Goal: Find specific page/section: Find specific page/section

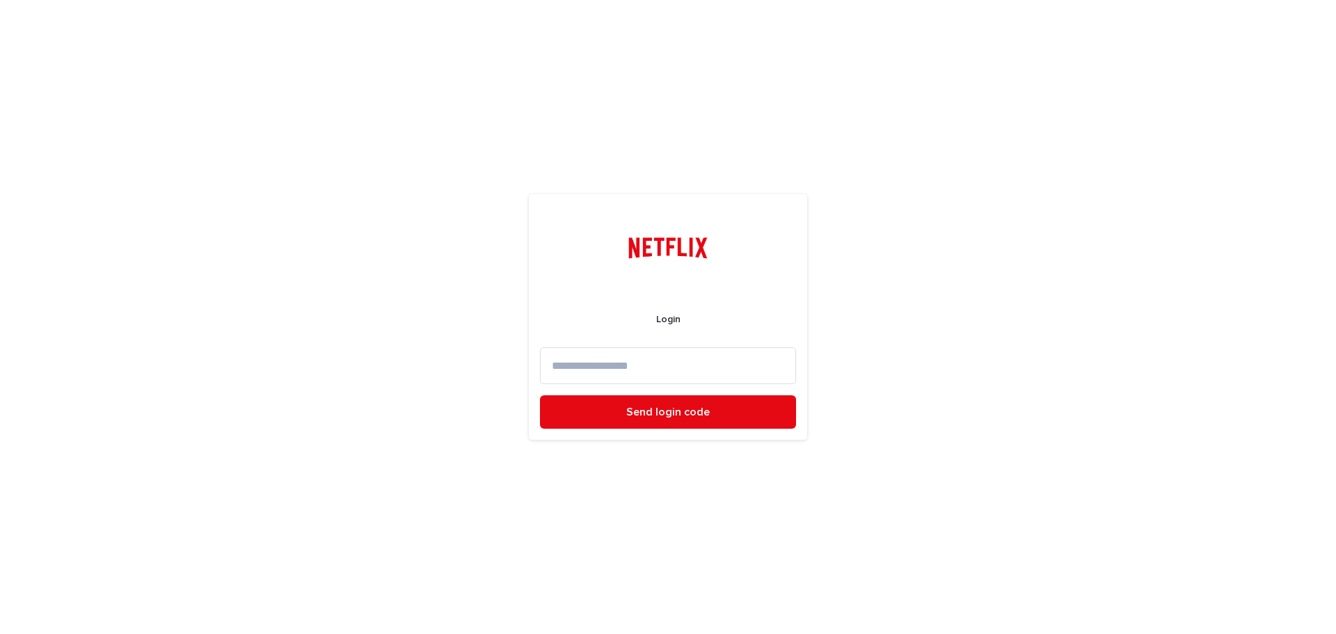
click at [654, 376] on input at bounding box center [668, 365] width 256 height 37
type input "*"
type input "**********"
click at [540, 395] on button "Send login code" at bounding box center [668, 411] width 256 height 33
click at [581, 363] on input at bounding box center [668, 365] width 256 height 37
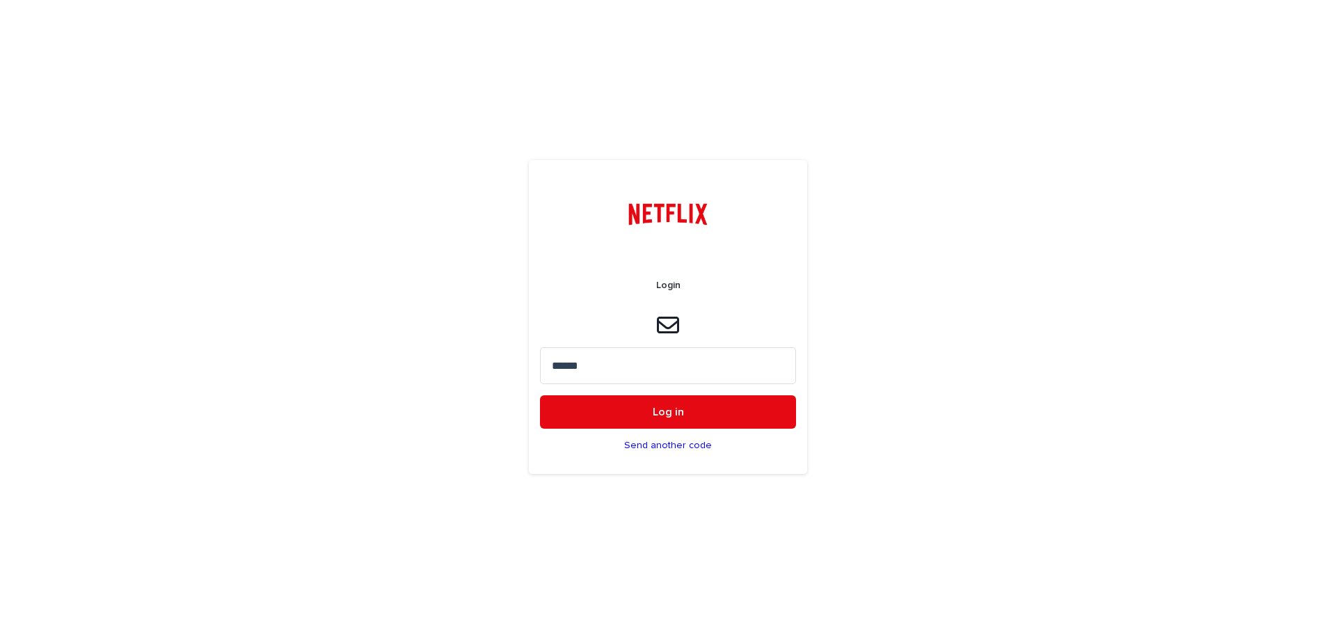
type input "******"
click at [540, 395] on button "Log in" at bounding box center [668, 411] width 256 height 33
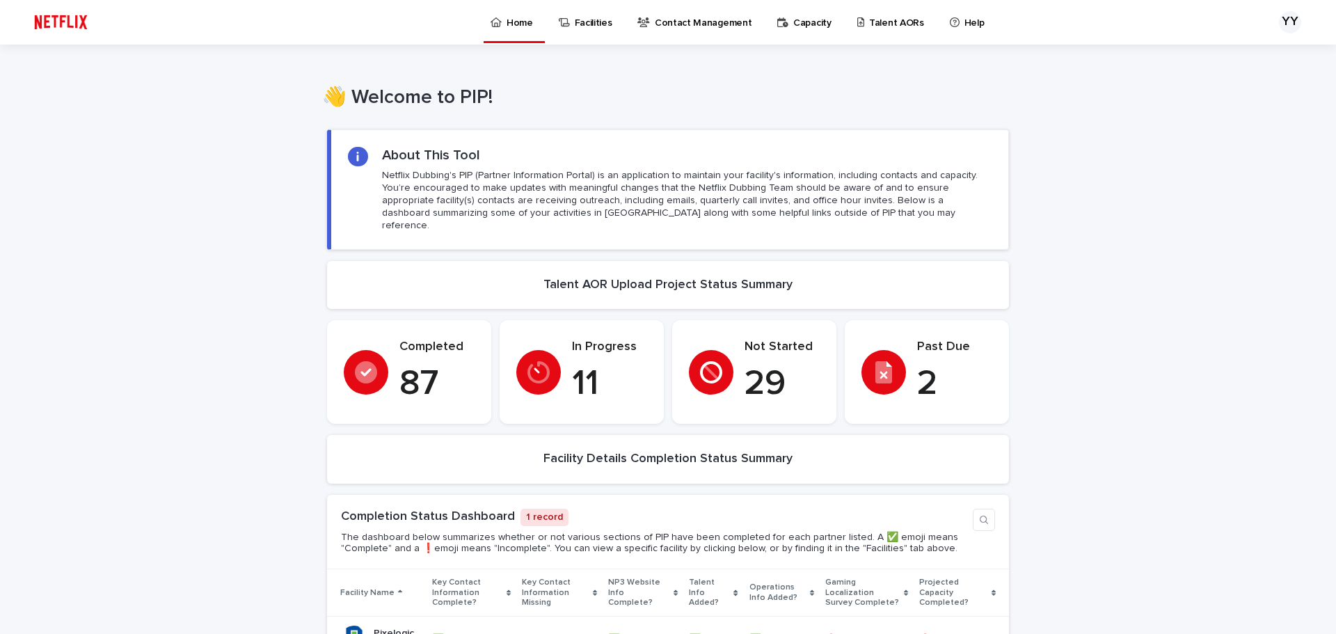
click at [869, 26] on p "Talent AORs" at bounding box center [896, 14] width 55 height 29
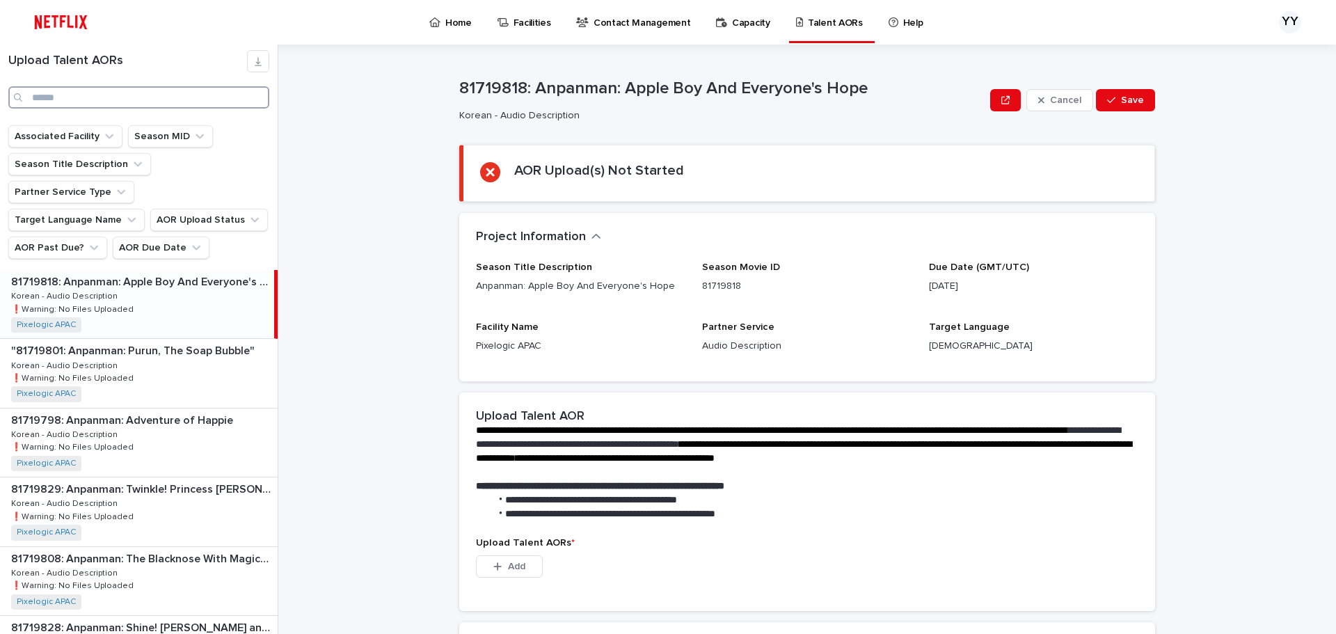
click at [77, 102] on input "Search" at bounding box center [138, 97] width 261 height 22
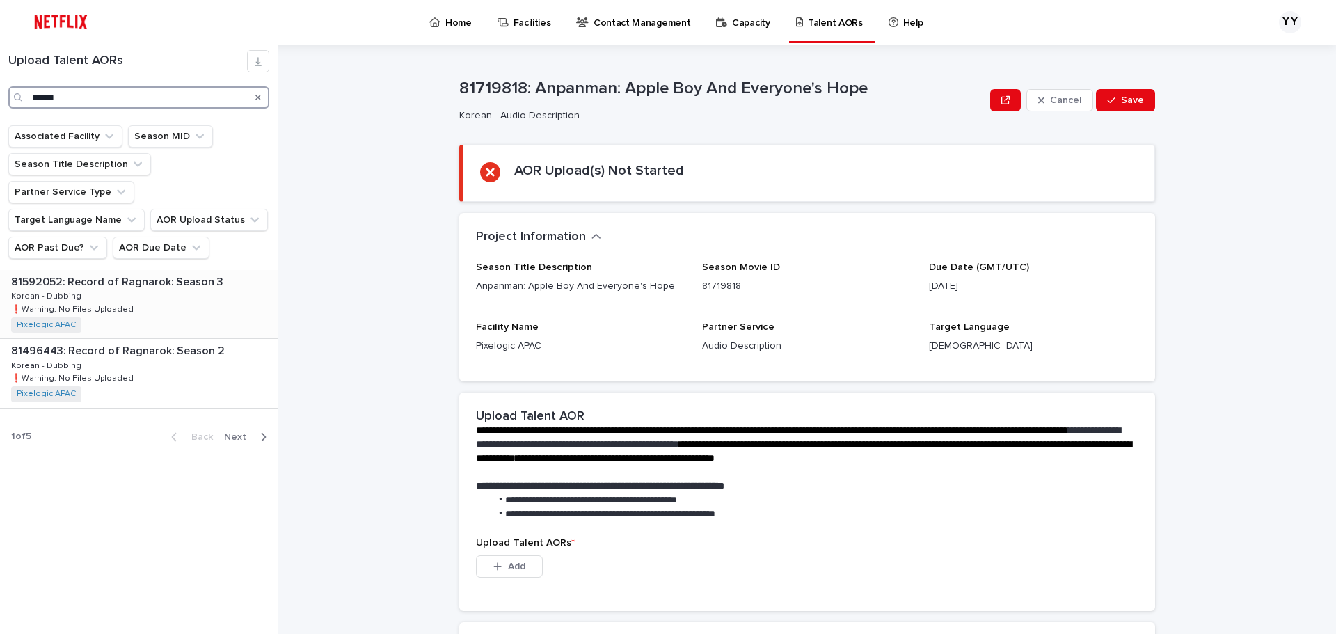
type input "******"
click at [119, 292] on div "81592052: Record of Ragnarok: Season 3 81592052: Record of Ragnarok: Season 3 K…" at bounding box center [137, 304] width 274 height 68
click at [126, 342] on p "81496443: Record of Ragnarok: Season 2" at bounding box center [119, 350] width 216 height 16
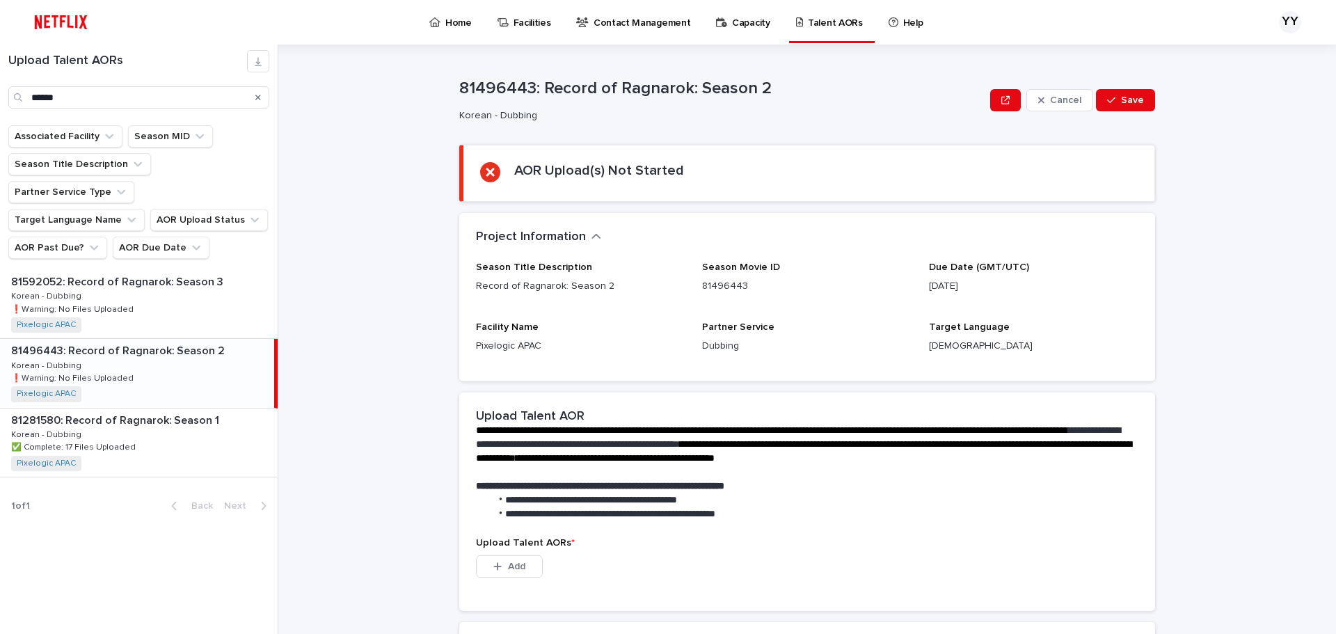
click at [147, 339] on div "81496443: Record of Ragnarok: Season 2 81496443: Record of Ragnarok: Season 2 K…" at bounding box center [137, 373] width 274 height 68
click at [156, 411] on p "81281580: Record of Ragnarok: Season 1" at bounding box center [116, 419] width 211 height 16
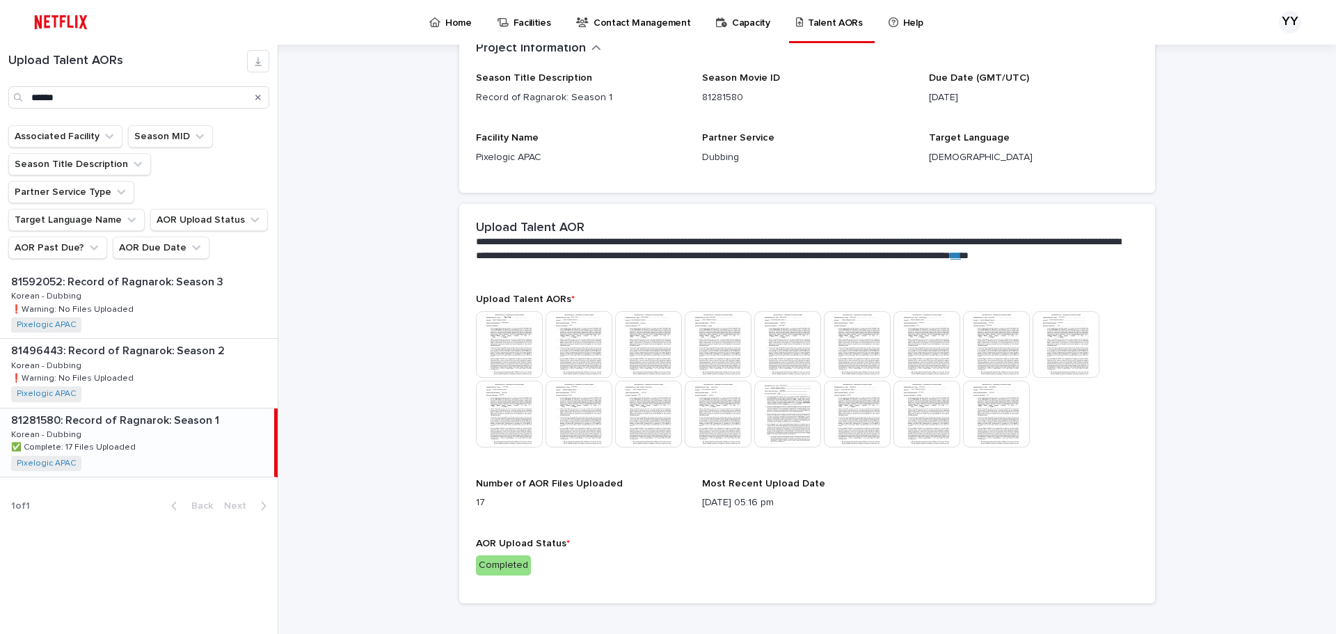
scroll to position [309, 0]
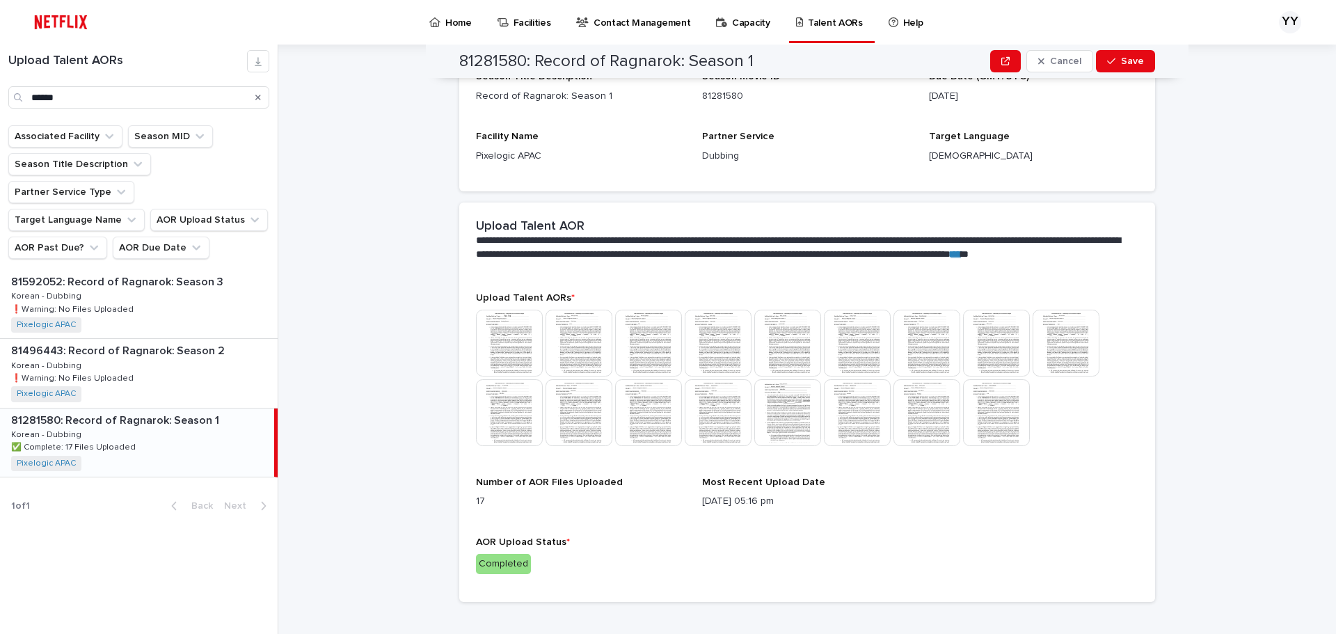
click at [518, 344] on img at bounding box center [509, 343] width 67 height 67
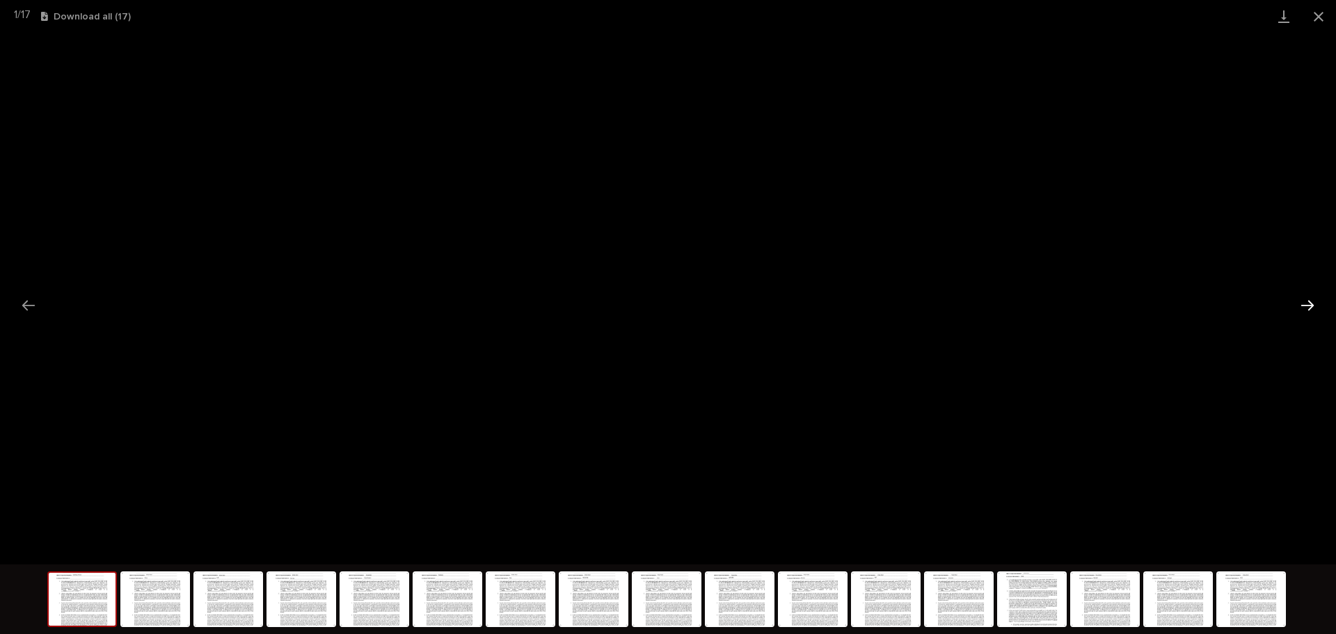
click at [894, 301] on button "Next slide" at bounding box center [1306, 304] width 29 height 27
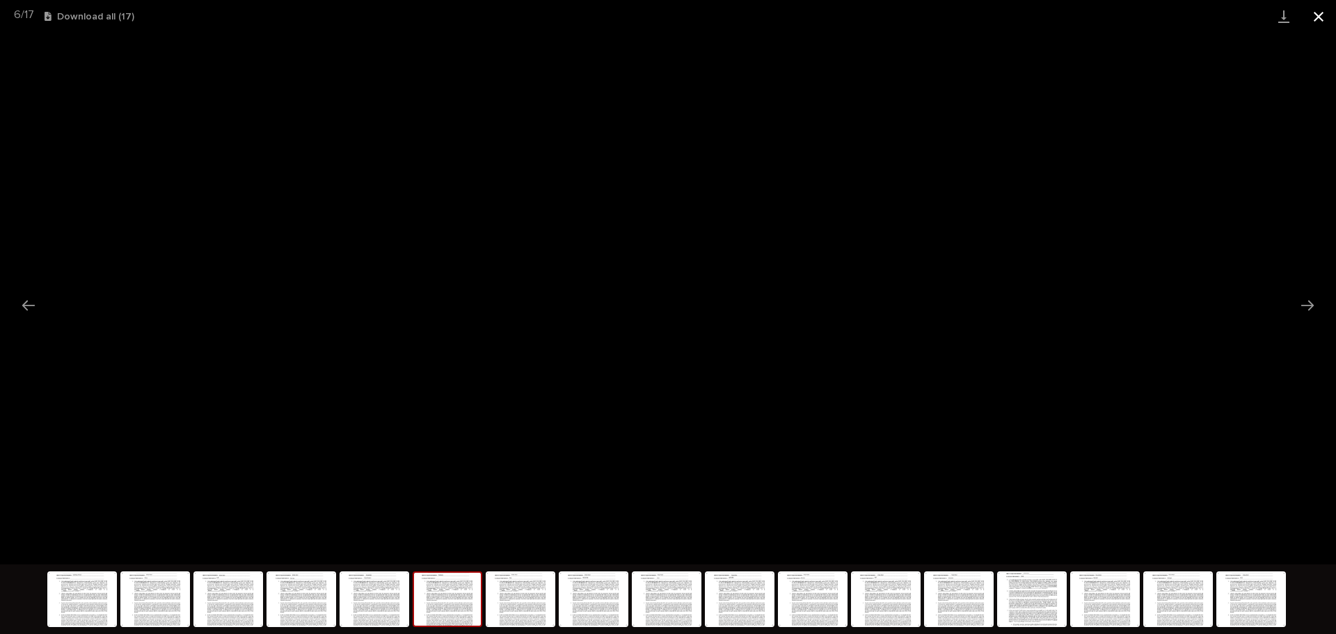
click at [894, 17] on button "Close gallery" at bounding box center [1318, 16] width 35 height 33
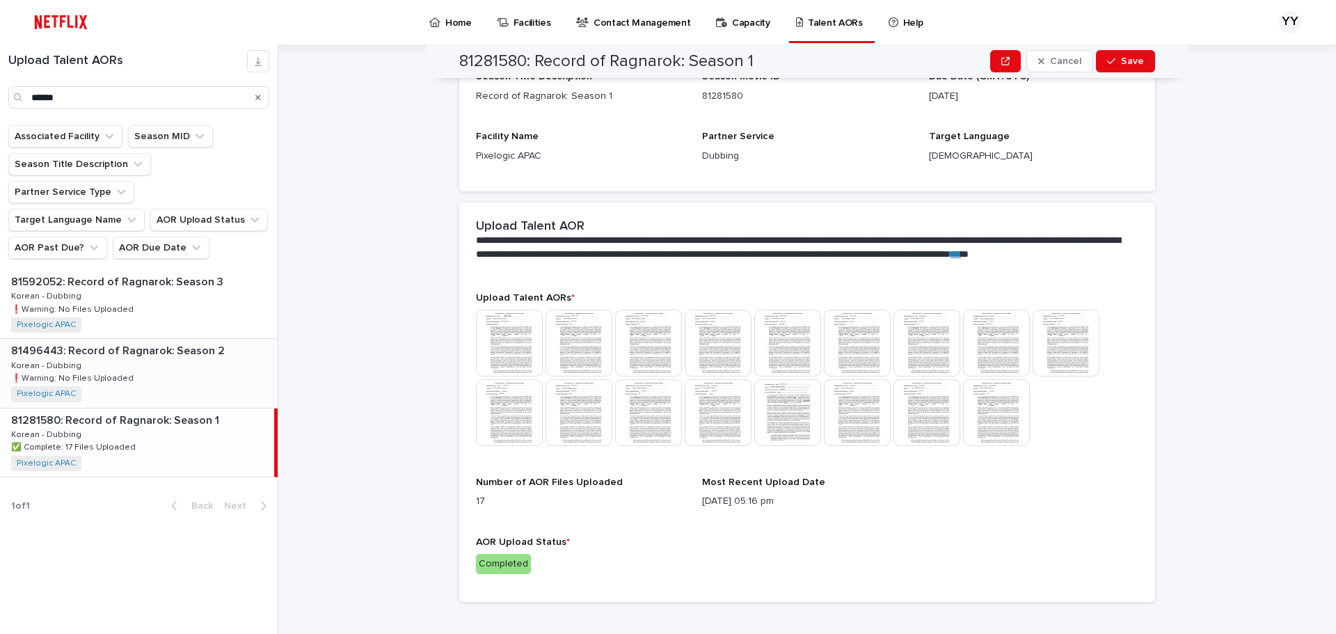
click at [141, 351] on div "81496443: Record of Ragnarok: Season 2 81496443: Record of Ragnarok: Season 2 K…" at bounding box center [139, 373] width 278 height 68
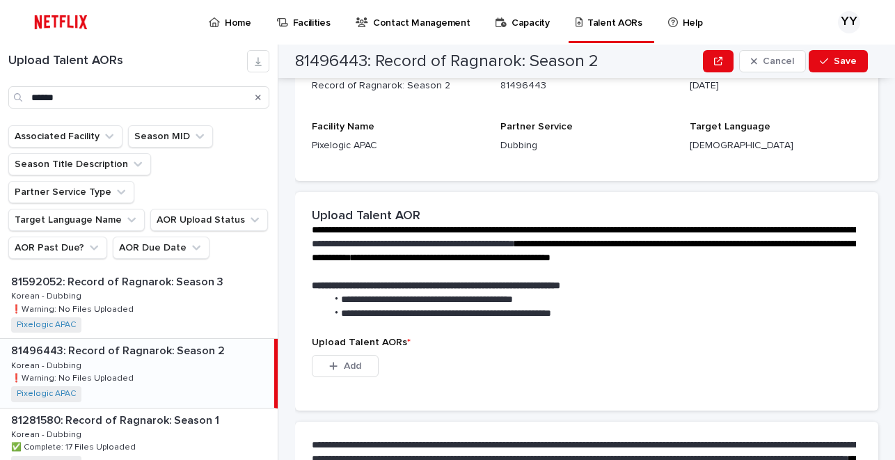
scroll to position [309, 0]
